Goal: Task Accomplishment & Management: Manage account settings

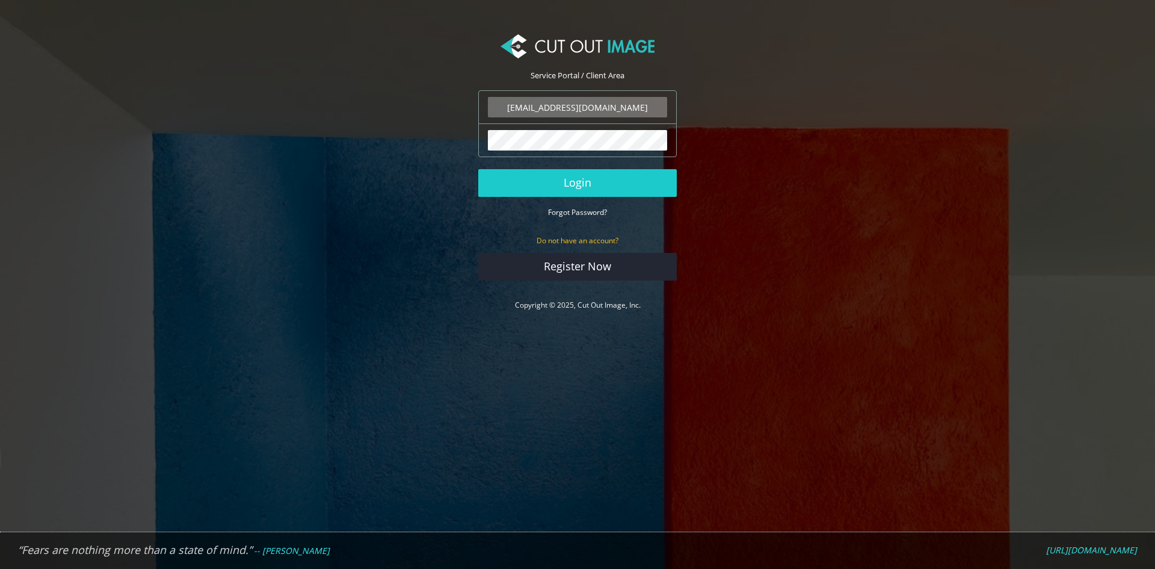
click at [589, 107] on input "[EMAIL_ADDRESS][DOMAIN_NAME]" at bounding box center [577, 107] width 179 height 20
click at [561, 105] on input "[EMAIL_ADDRESS][DOMAIN_NAME]" at bounding box center [577, 107] width 179 height 20
type input "[EMAIL_ADDRESS][DOMAIN_NAME]"
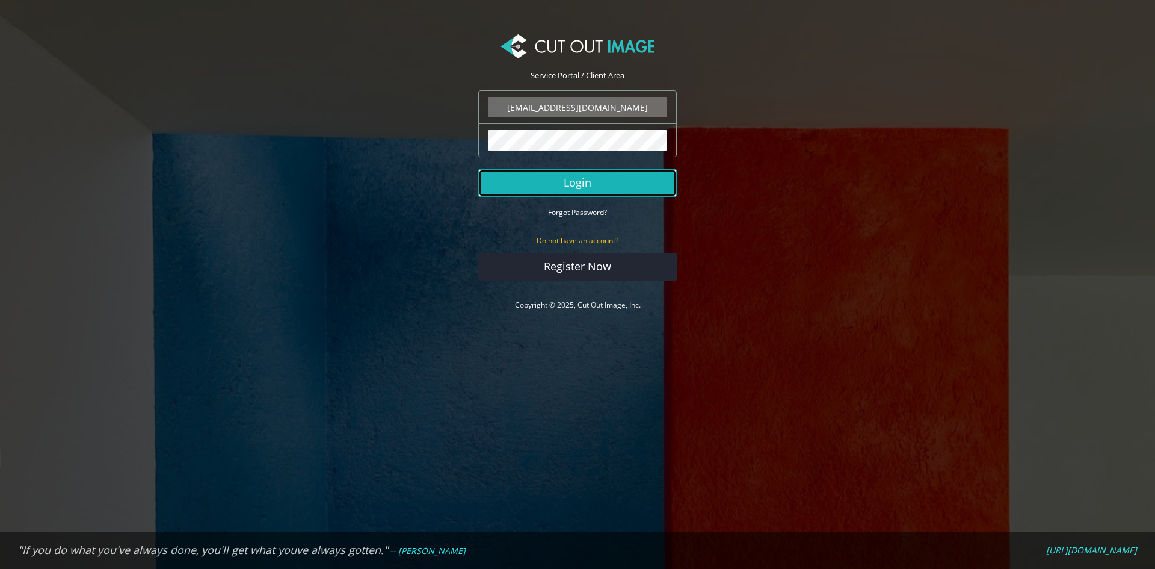
click at [519, 180] on button "Login" at bounding box center [577, 183] width 199 height 28
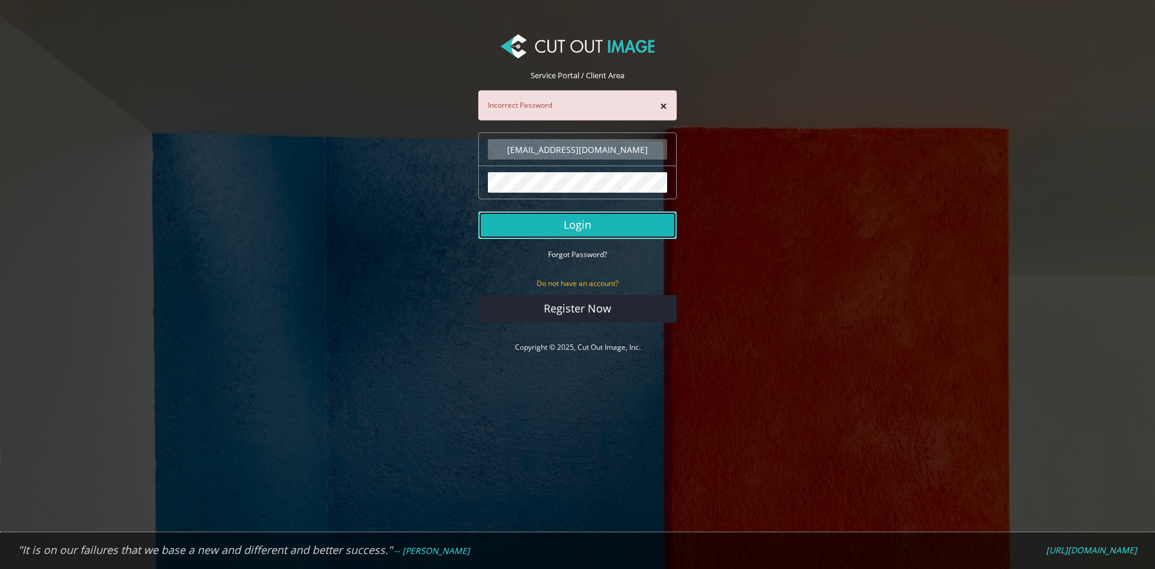
click at [516, 229] on button "Login" at bounding box center [577, 225] width 199 height 28
